Goal: Task Accomplishment & Management: Use online tool/utility

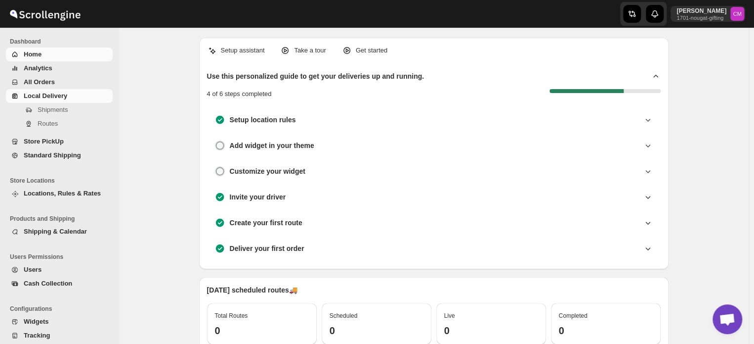
click at [29, 100] on span "Local Delivery" at bounding box center [67, 96] width 87 height 10
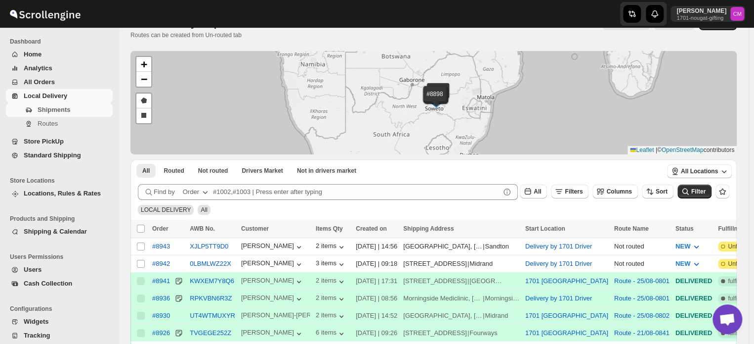
scroll to position [28, 0]
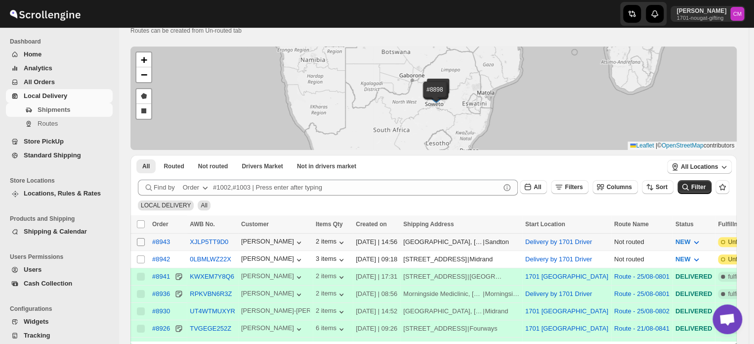
click at [138, 239] on input "Select shipment" at bounding box center [141, 242] width 8 height 8
checkbox input "true"
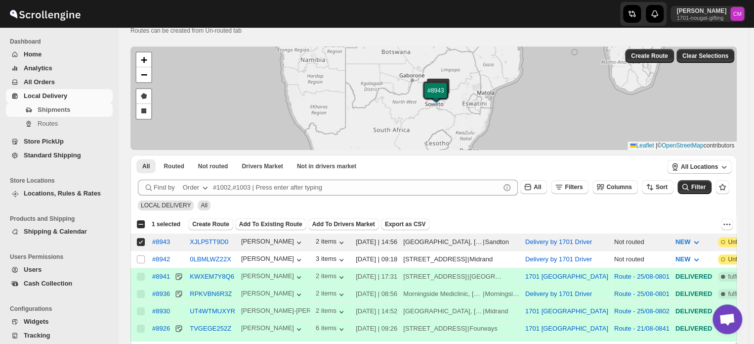
click at [207, 219] on button "Create Route" at bounding box center [210, 224] width 45 height 12
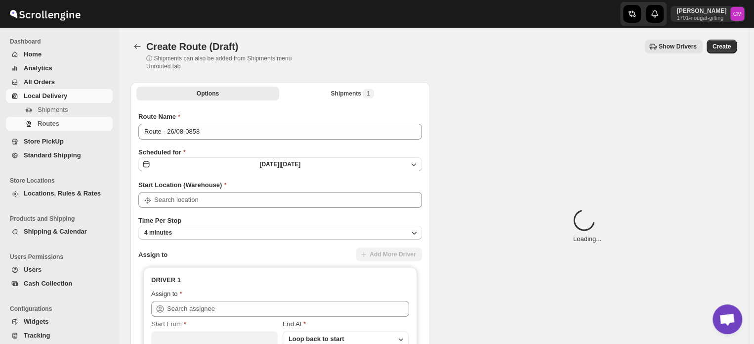
type input "Delivery by 1701 Driver"
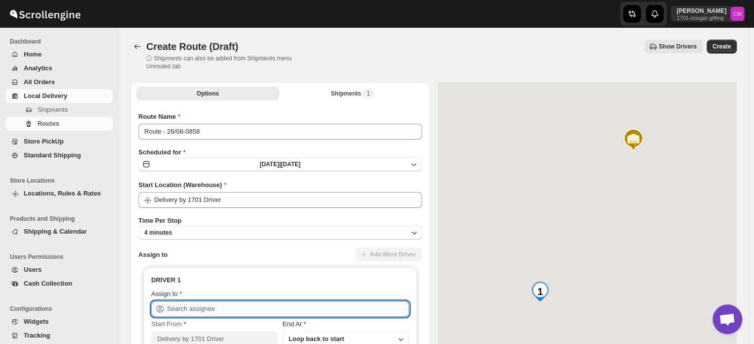
click at [175, 304] on input "text" at bounding box center [288, 309] width 242 height 16
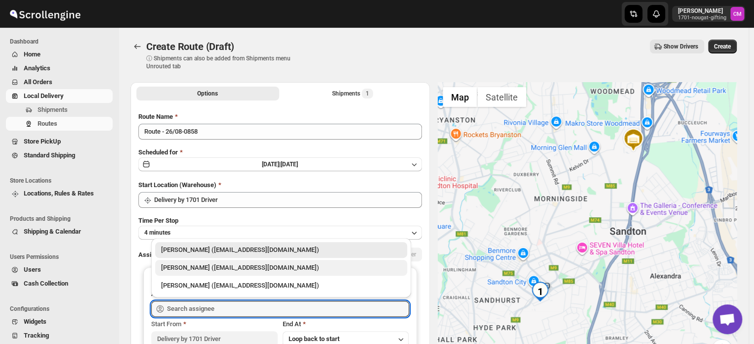
click at [188, 272] on div "[PERSON_NAME] ([EMAIL_ADDRESS][DOMAIN_NAME])" at bounding box center [281, 267] width 252 height 16
type input "[PERSON_NAME] ([EMAIL_ADDRESS][DOMAIN_NAME])"
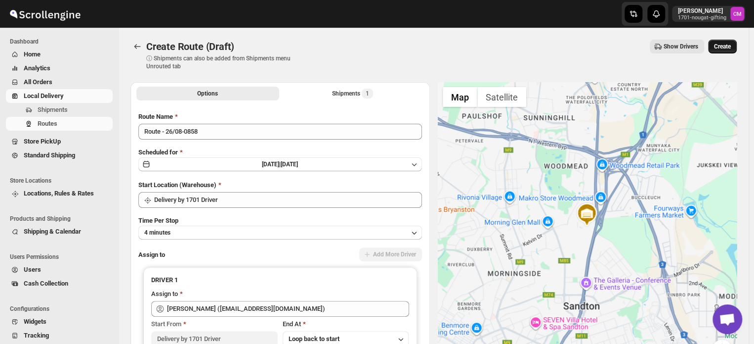
click at [719, 46] on span "Create" at bounding box center [722, 47] width 17 height 8
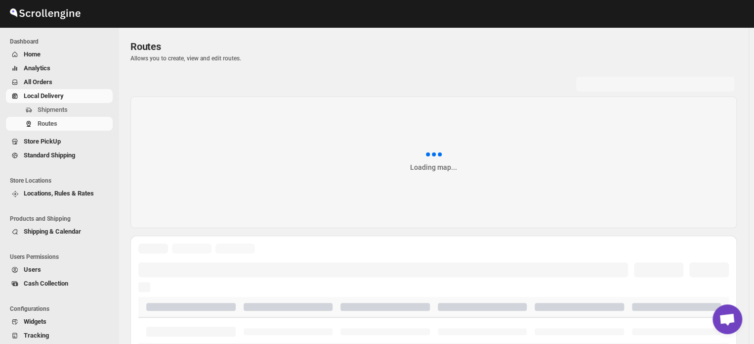
click at [35, 100] on span "Local Delivery" at bounding box center [67, 96] width 87 height 10
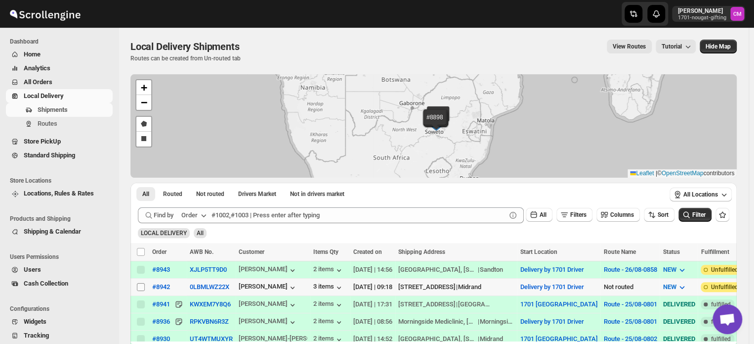
click at [141, 285] on input "Select shipment" at bounding box center [141, 287] width 8 height 8
checkbox input "true"
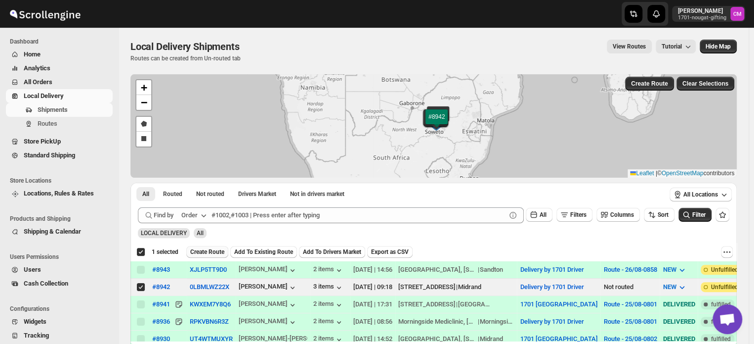
click at [211, 249] on span "Create Route" at bounding box center [207, 252] width 34 height 8
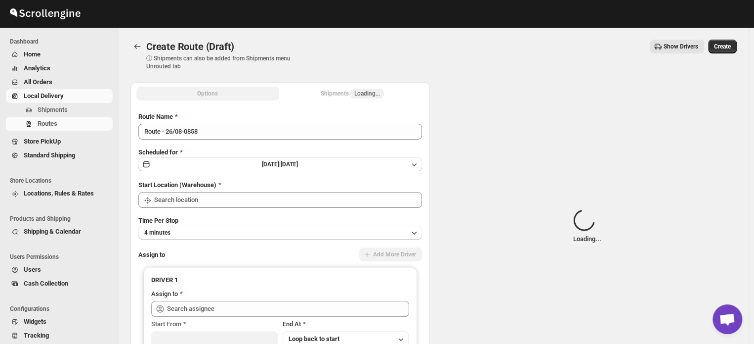
type input "Delivery by 1701 Driver"
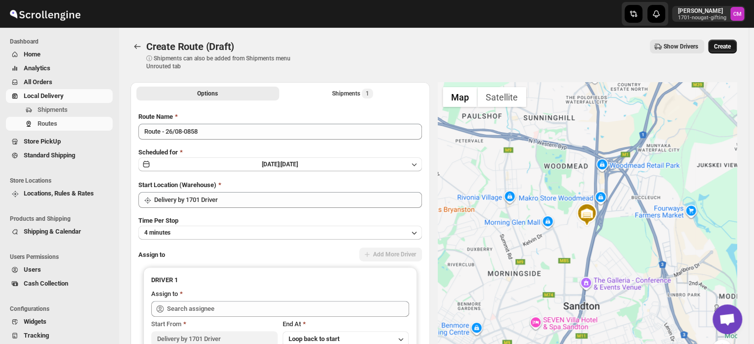
click at [724, 47] on span "Create" at bounding box center [722, 47] width 17 height 8
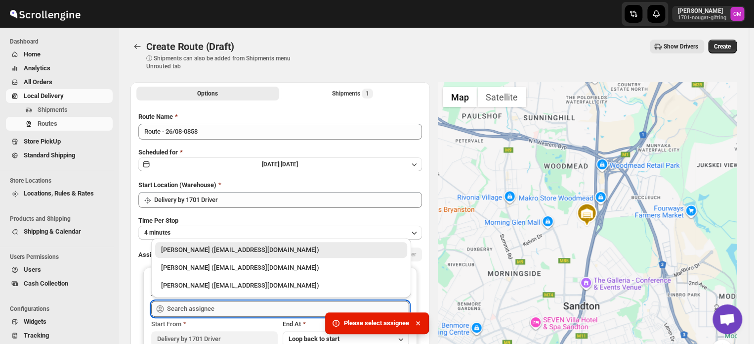
click at [183, 310] on input "text" at bounding box center [288, 309] width 242 height 16
click at [192, 270] on div "[PERSON_NAME] ([EMAIL_ADDRESS][DOMAIN_NAME])" at bounding box center [281, 267] width 240 height 10
type input "[PERSON_NAME] ([EMAIL_ADDRESS][DOMAIN_NAME])"
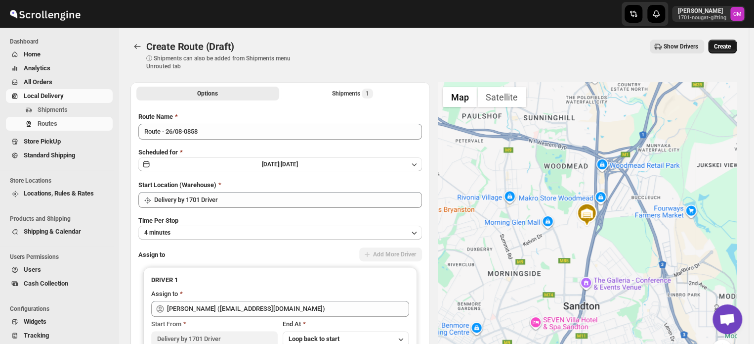
click at [727, 50] on span "Create" at bounding box center [722, 47] width 17 height 8
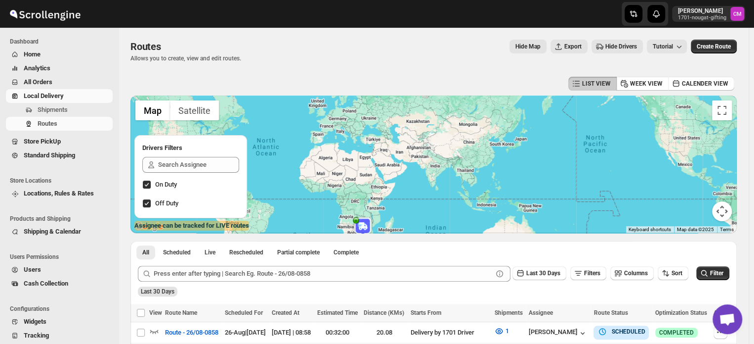
click at [34, 152] on span "Standard Shipping" at bounding box center [49, 154] width 51 height 7
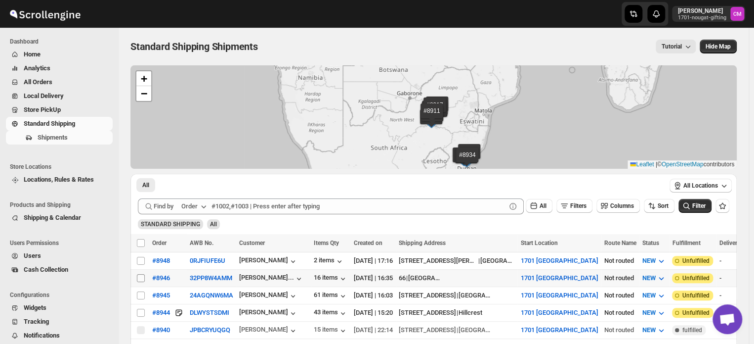
click at [140, 274] on input "Select shipment" at bounding box center [141, 278] width 8 height 8
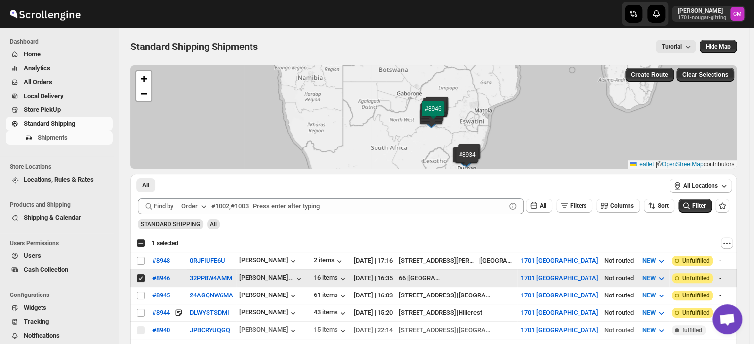
click at [732, 243] on icon "Actions" at bounding box center [727, 243] width 10 height 10
click at [716, 260] on span "MOVE TO LOCAL DELIVERY" at bounding box center [693, 261] width 78 height 7
checkbox input "false"
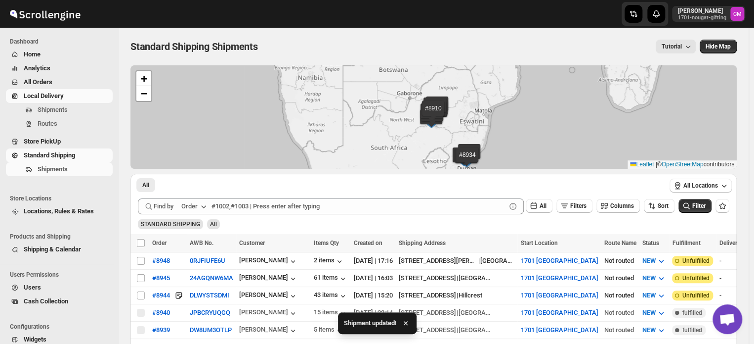
click at [49, 98] on span "Local Delivery" at bounding box center [44, 95] width 40 height 7
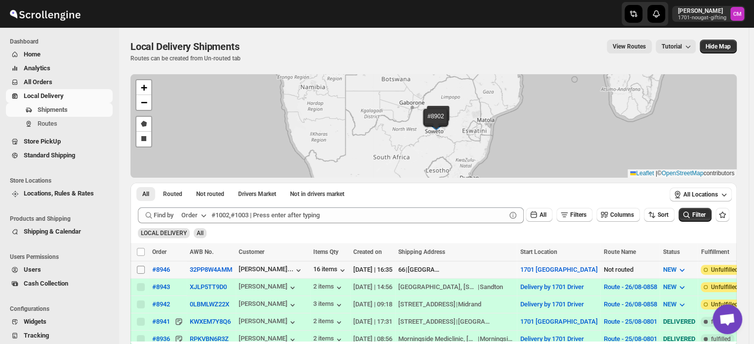
click at [140, 268] on input "Select shipment" at bounding box center [141, 269] width 8 height 8
checkbox input "true"
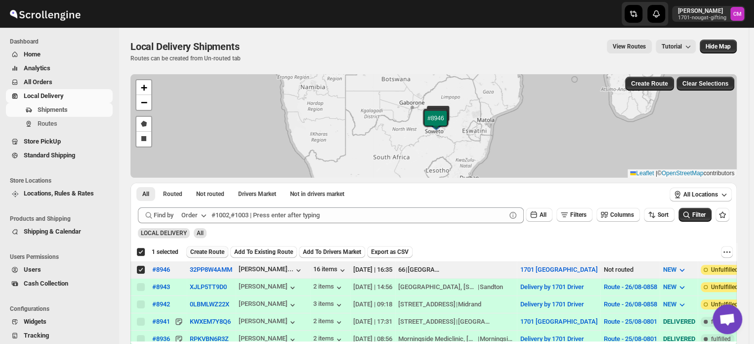
click at [202, 253] on span "Create Route" at bounding box center [207, 252] width 34 height 8
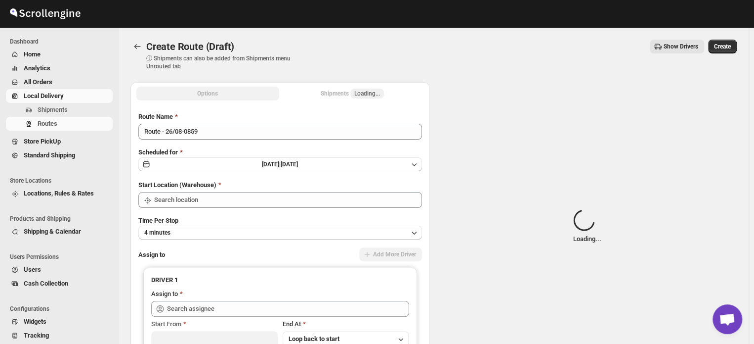
type input "1701 [GEOGRAPHIC_DATA]"
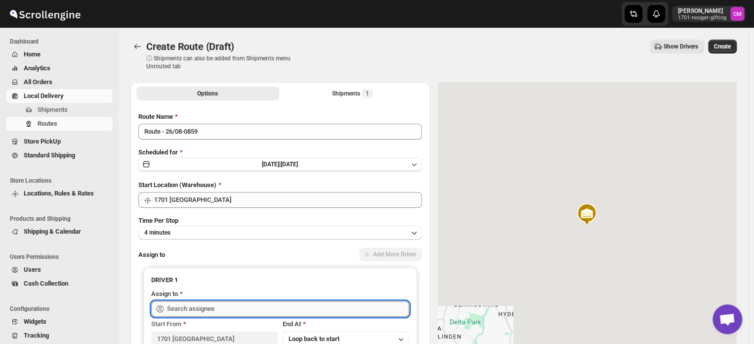
click at [179, 309] on input "text" at bounding box center [288, 309] width 242 height 16
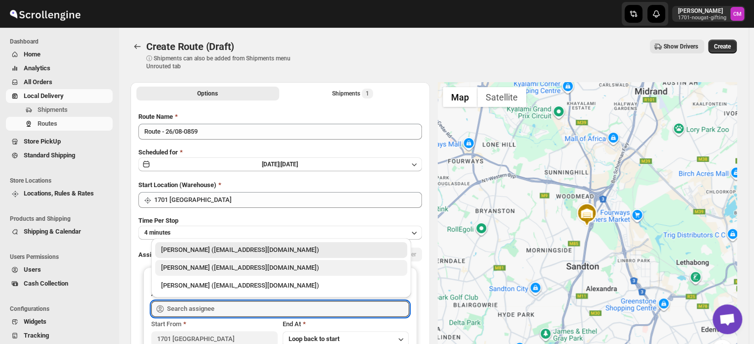
click at [198, 270] on div "[PERSON_NAME] ([EMAIL_ADDRESS][DOMAIN_NAME])" at bounding box center [281, 267] width 240 height 10
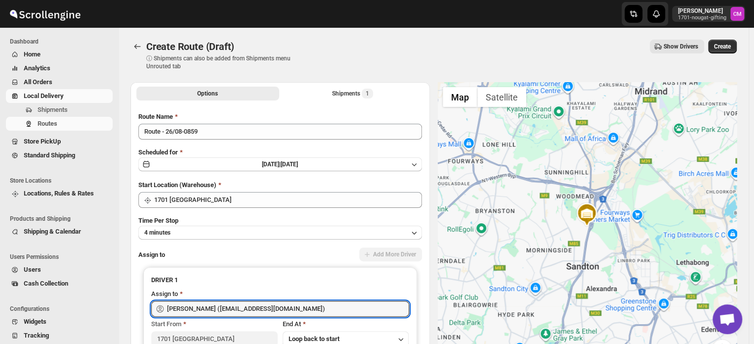
type input "[PERSON_NAME] ([EMAIL_ADDRESS][DOMAIN_NAME])"
click at [726, 49] on span "Create" at bounding box center [722, 47] width 17 height 8
